Goal: Task Accomplishment & Management: Use online tool/utility

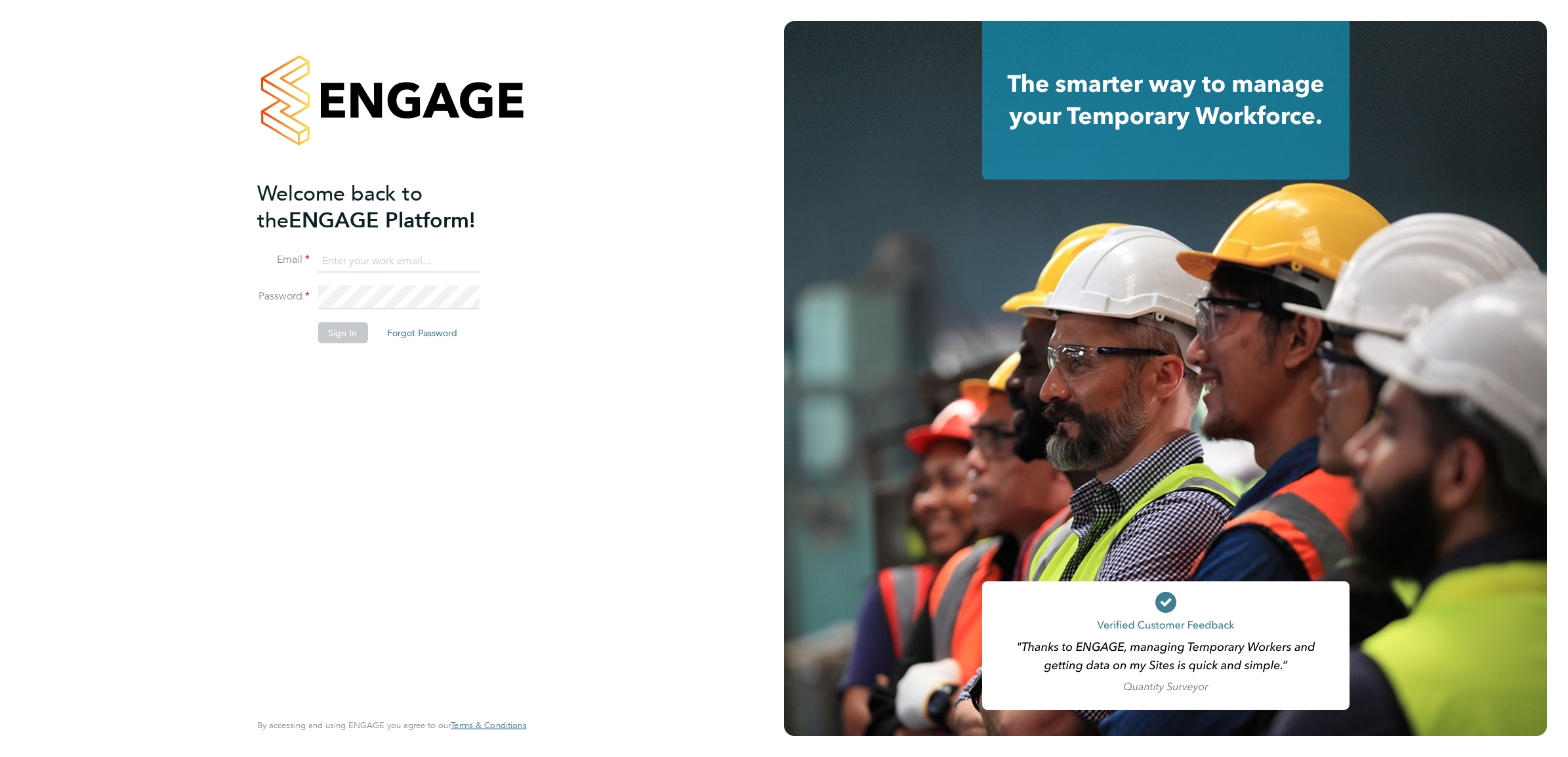
type input "[PERSON_NAME][EMAIL_ADDRESS][PERSON_NAME][DOMAIN_NAME]"
click at [363, 332] on button "Sign In" at bounding box center [342, 333] width 50 height 21
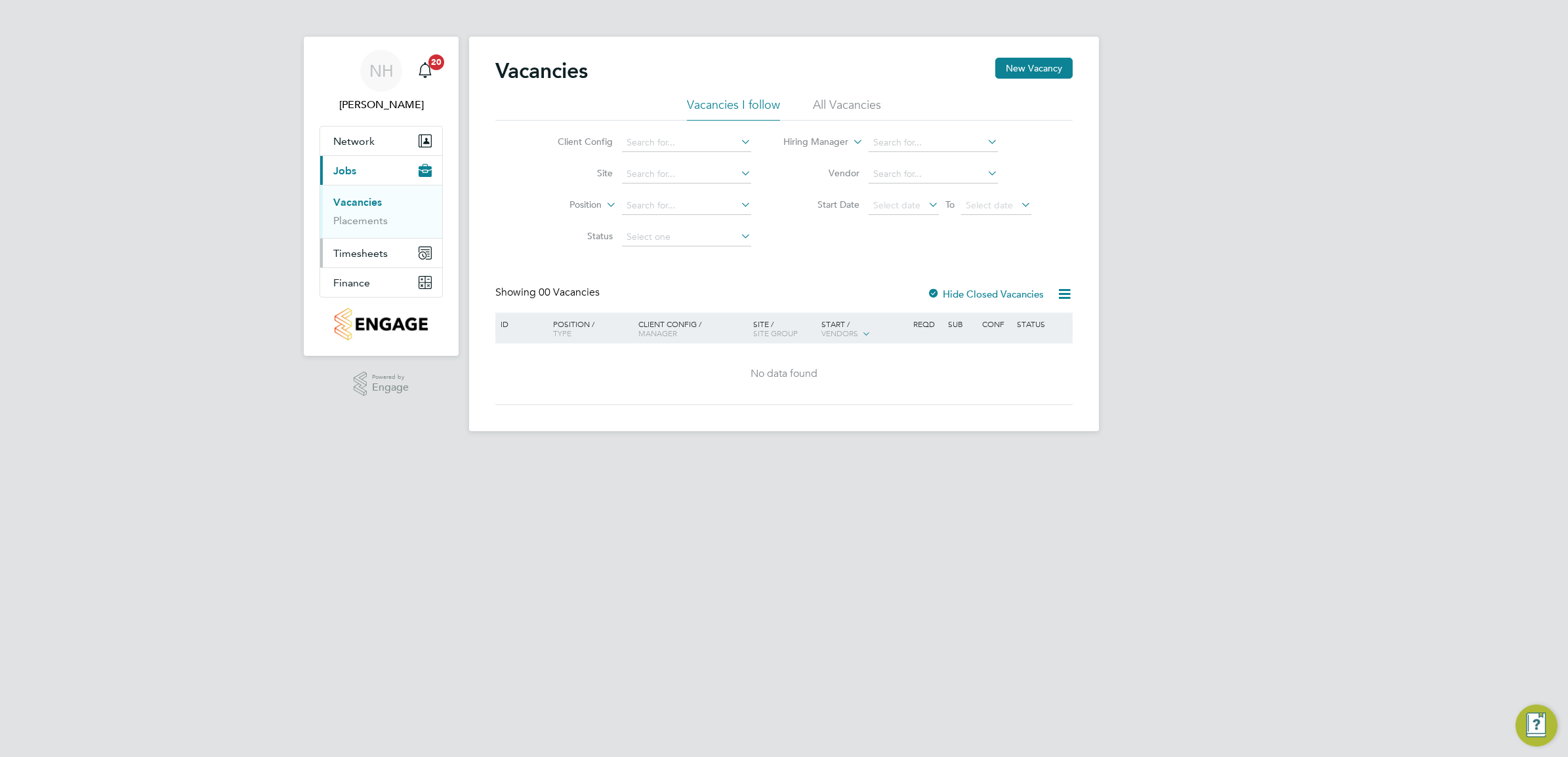
click at [359, 250] on span "Timesheets" at bounding box center [360, 253] width 54 height 12
click at [358, 250] on span "Timesheets" at bounding box center [360, 253] width 54 height 12
click at [365, 234] on link "Timesheets" at bounding box center [360, 231] width 54 height 12
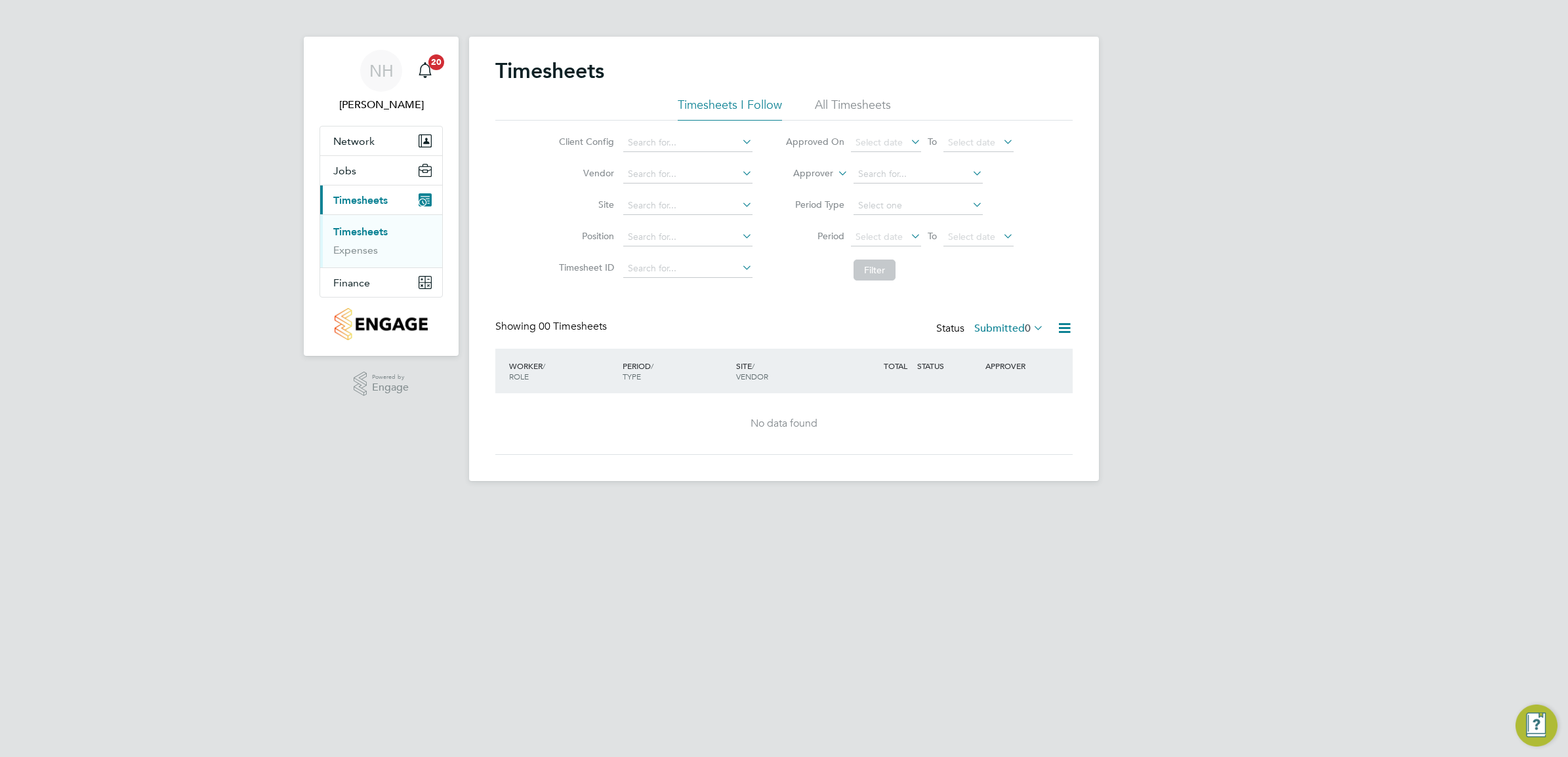
click at [1007, 330] on label "Submitted 0" at bounding box center [1008, 329] width 70 height 13
click at [1015, 372] on li "Saved" at bounding box center [991, 371] width 61 height 18
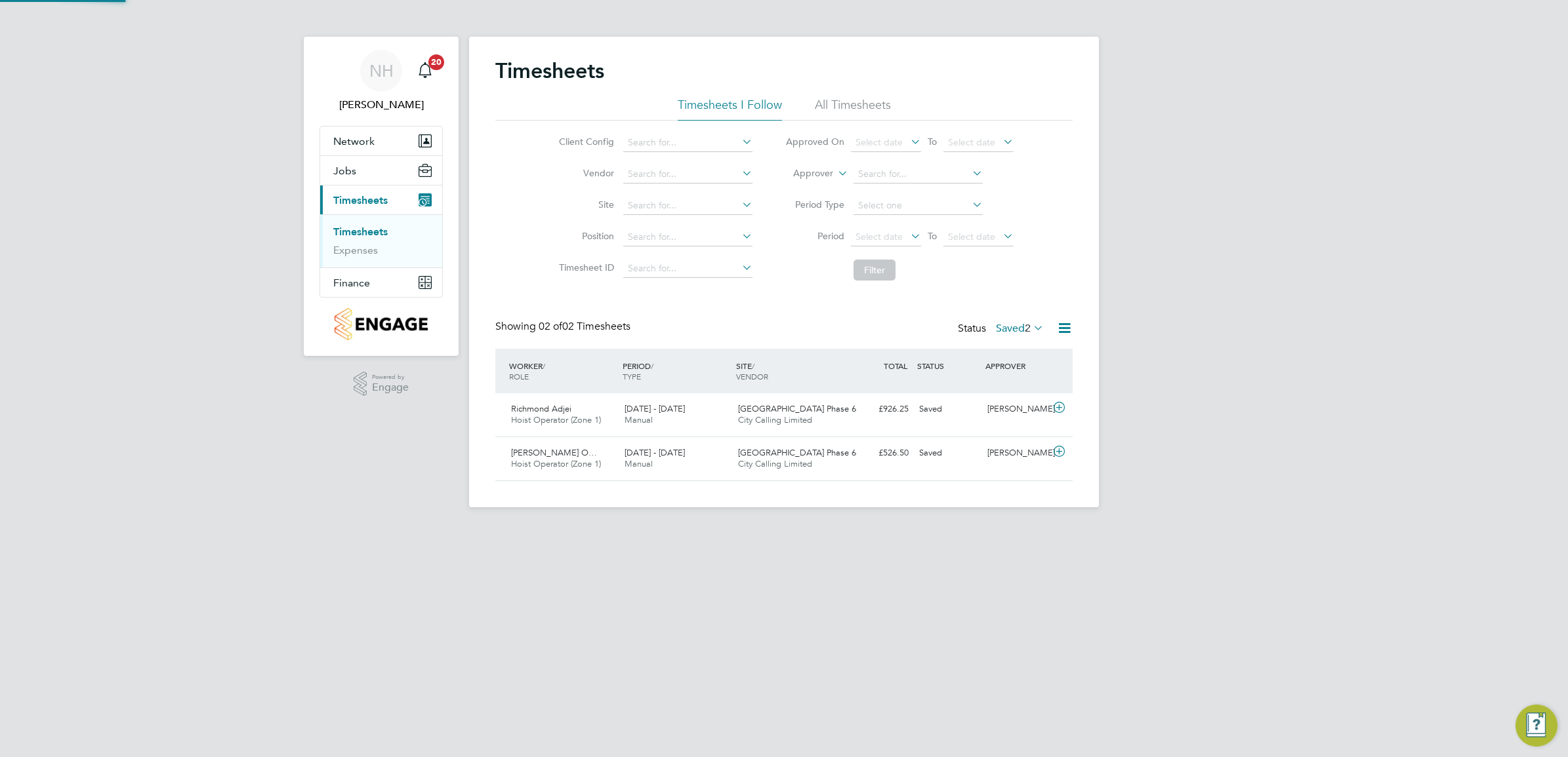
scroll to position [33, 113]
click at [994, 449] on div "[PERSON_NAME]" at bounding box center [1016, 454] width 68 height 21
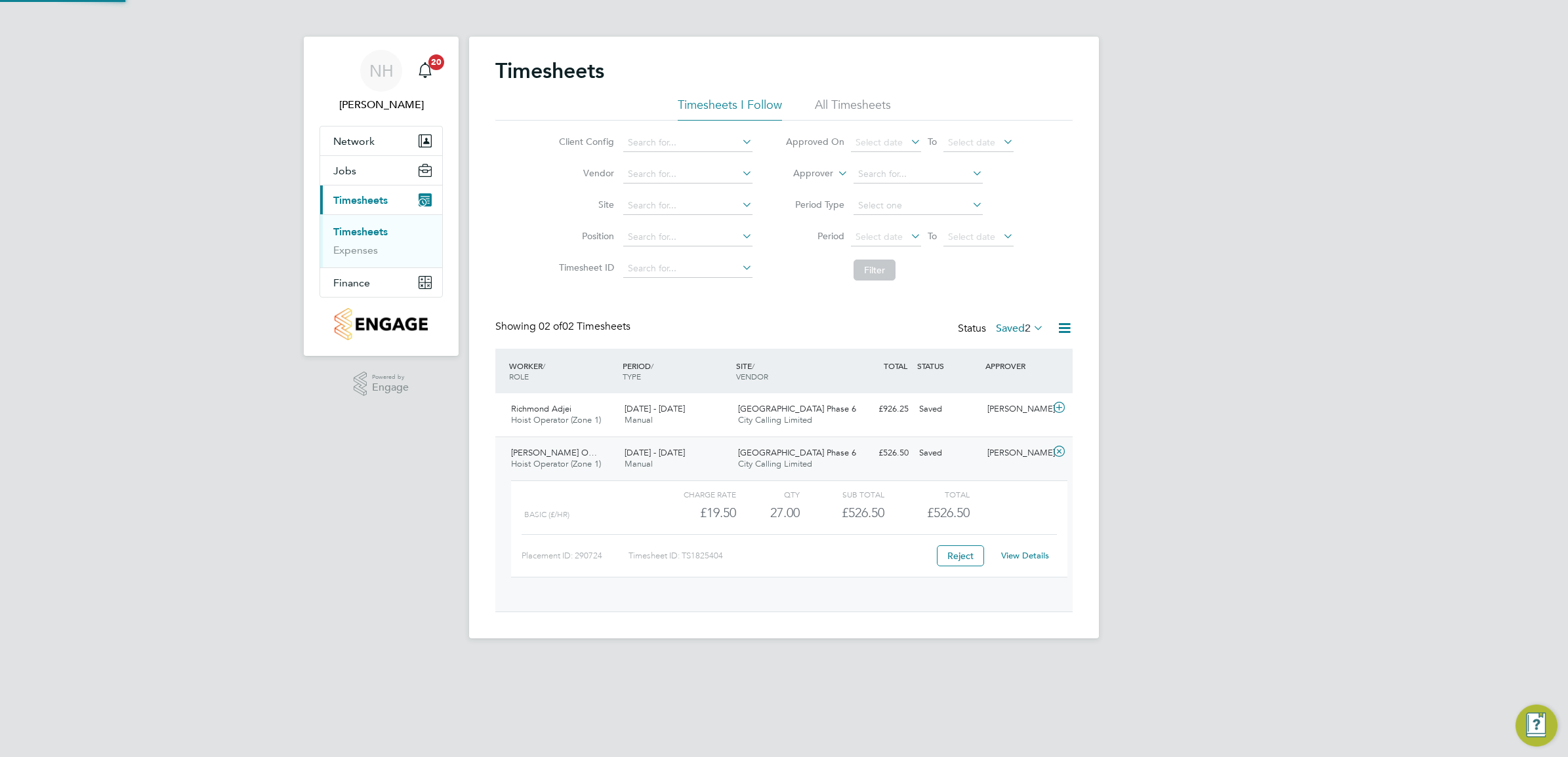
scroll to position [21, 128]
click at [1034, 555] on link "View Details" at bounding box center [1025, 556] width 48 height 11
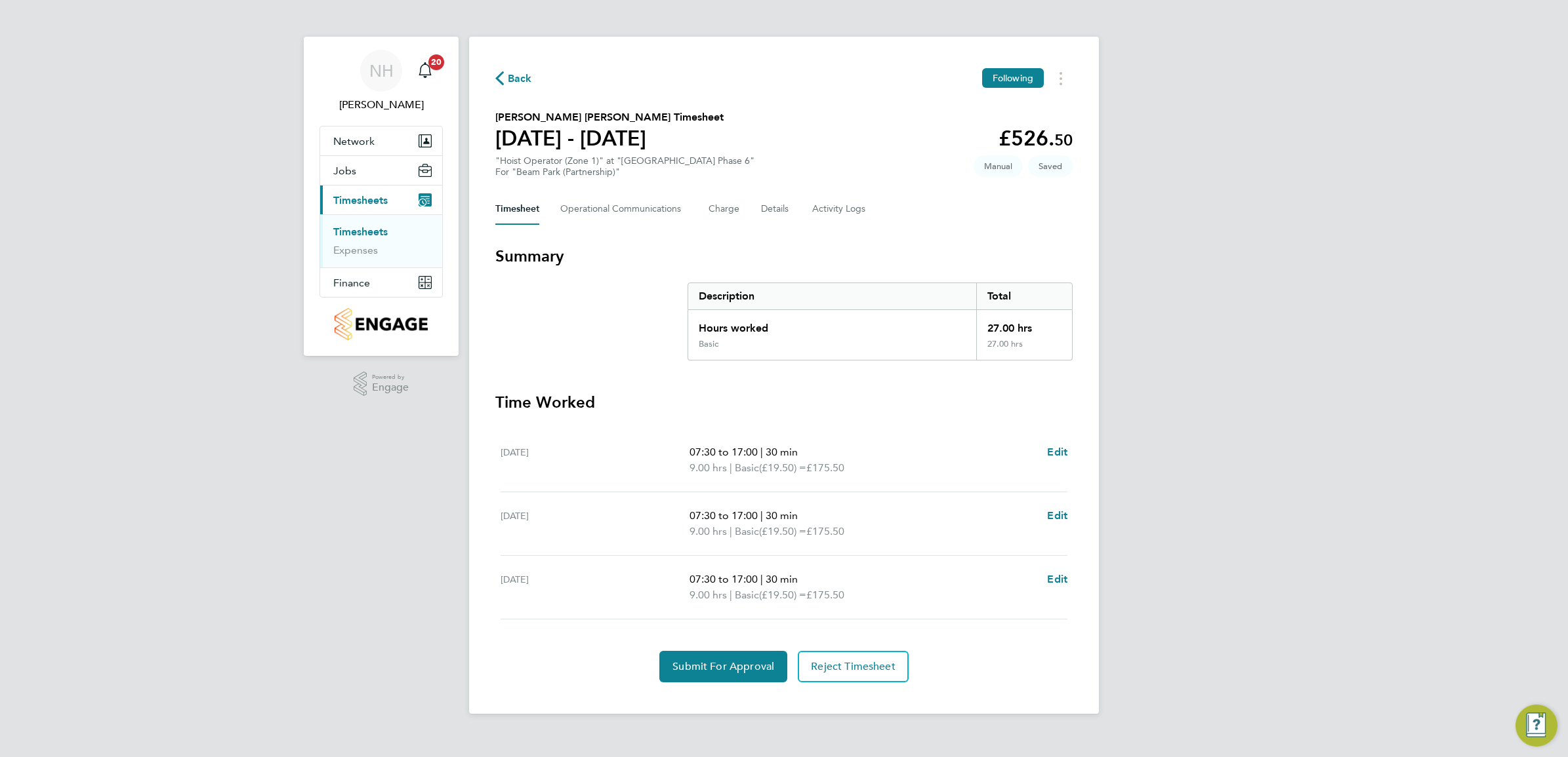
click at [503, 80] on icon "button" at bounding box center [500, 78] width 8 height 14
